Goal: Information Seeking & Learning: Learn about a topic

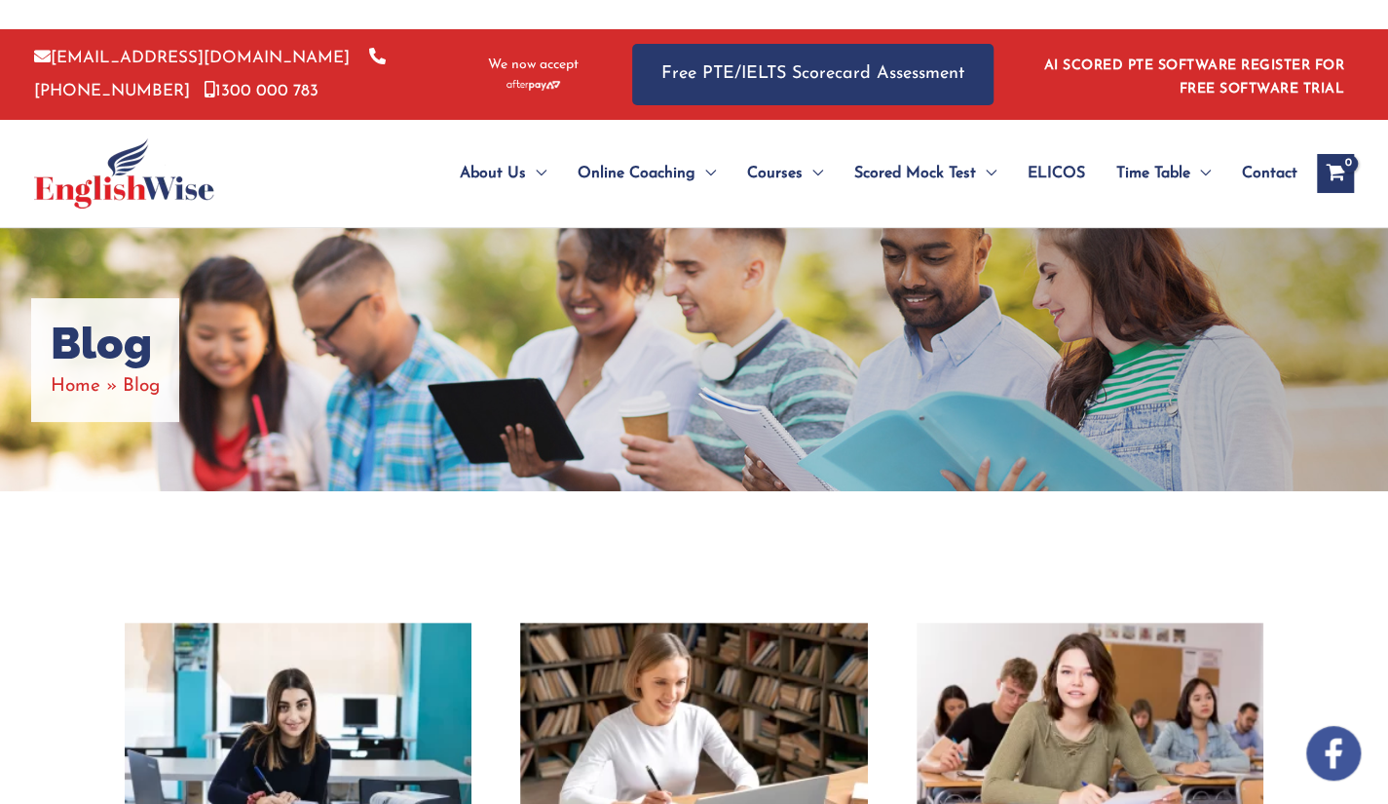
click at [805, 416] on div "Blog Home Blog" at bounding box center [694, 359] width 1388 height 263
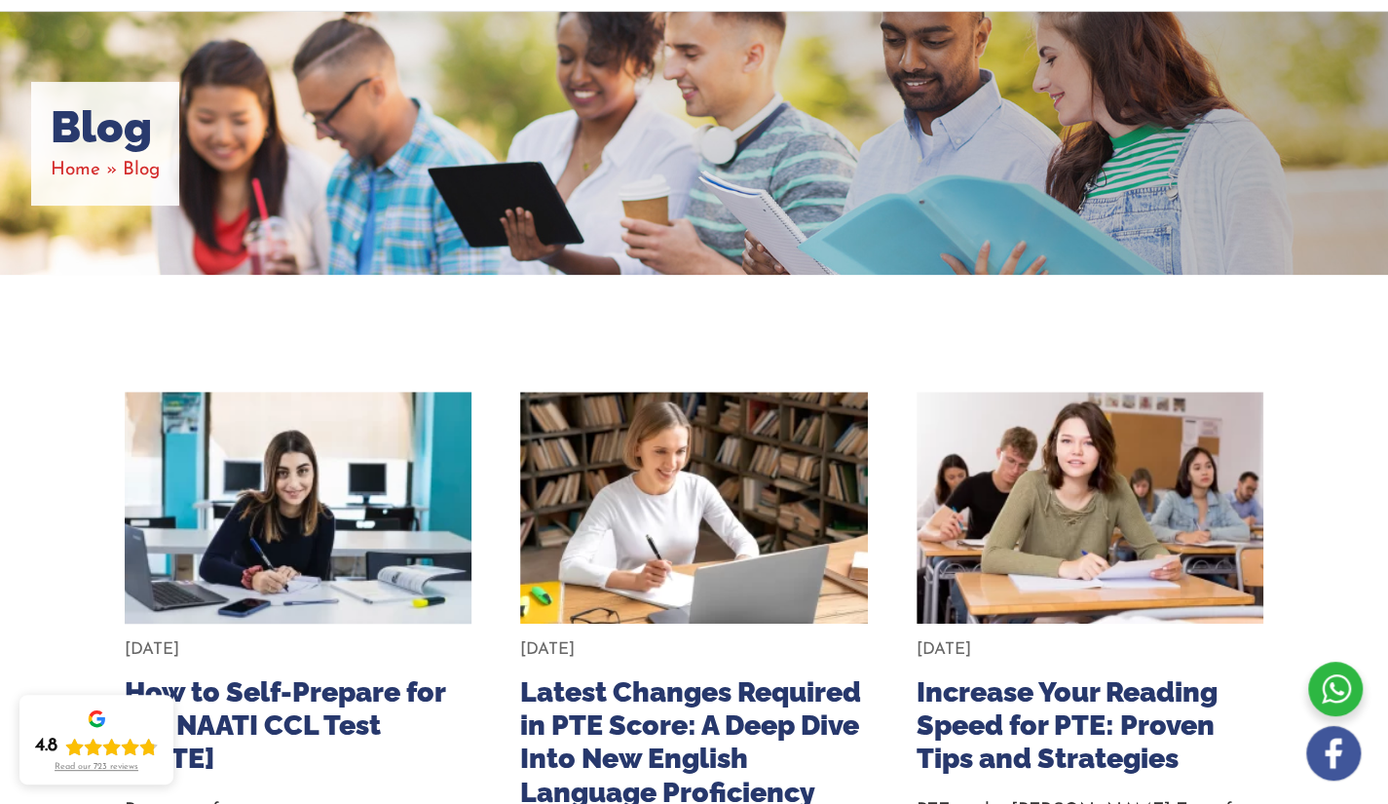
scroll to position [185, 0]
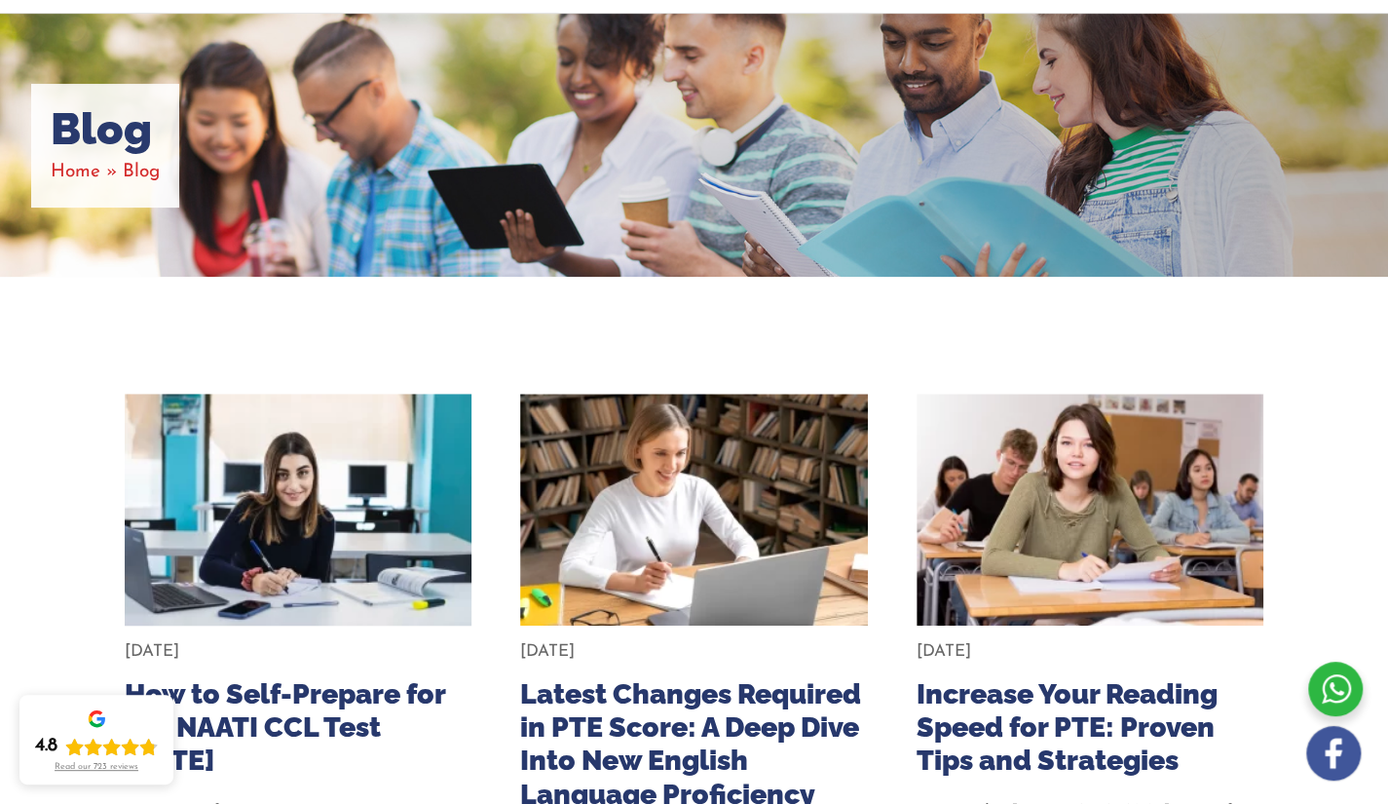
click at [370, 495] on img at bounding box center [298, 509] width 382 height 255
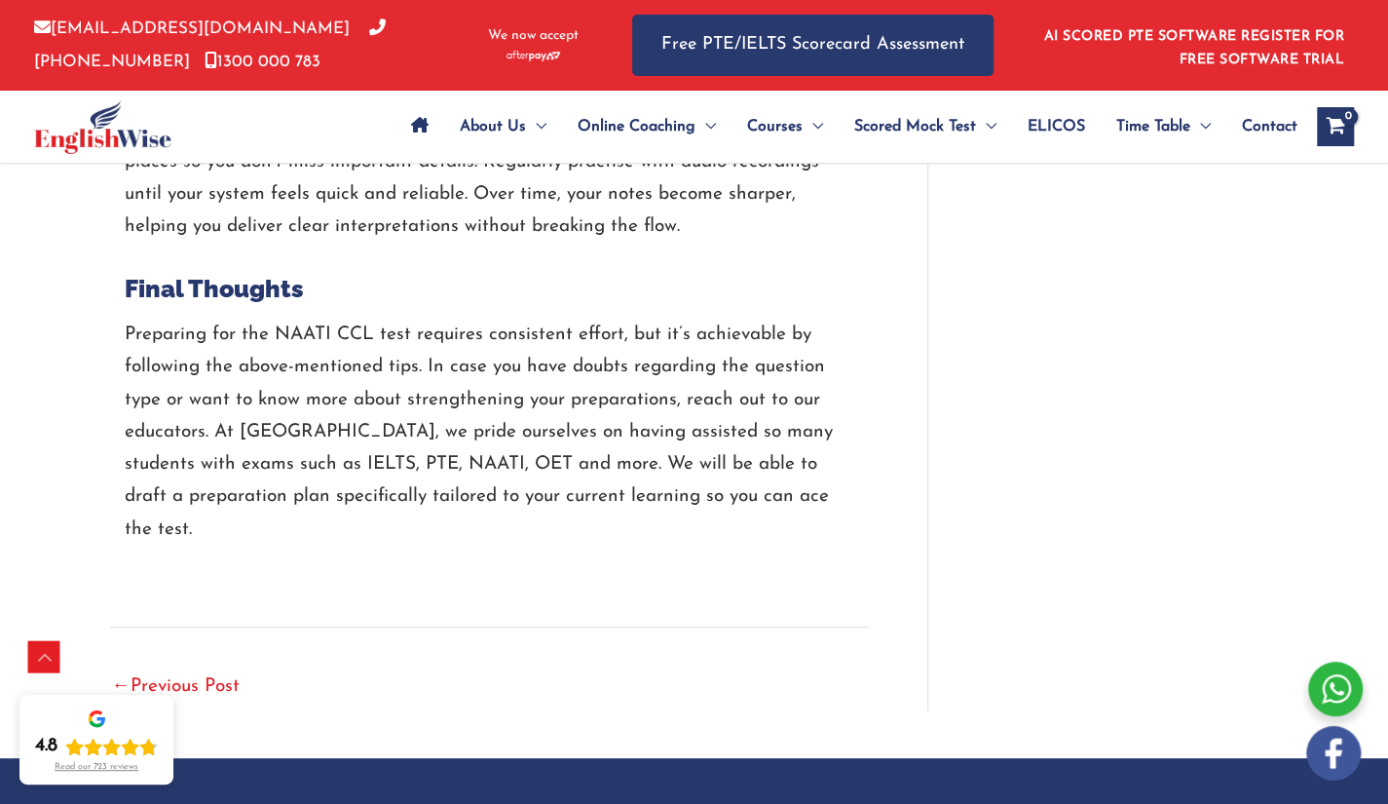
scroll to position [4127, 0]
